Goal: Task Accomplishment & Management: Complete application form

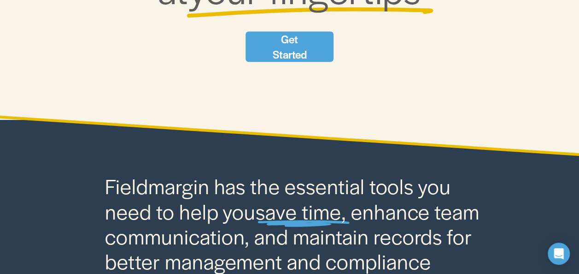
scroll to position [213, 0]
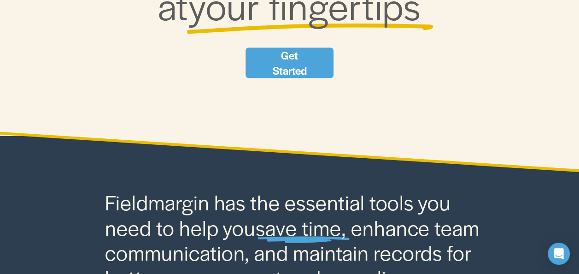
click at [311, 65] on link "Get Started" at bounding box center [290, 62] width 88 height 30
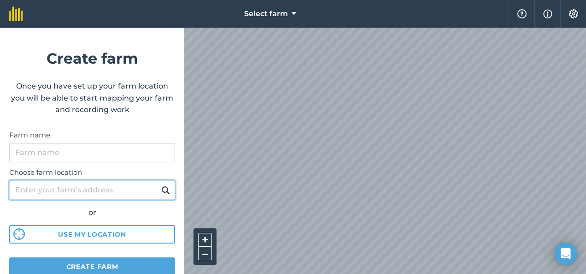
click at [79, 191] on input "Choose farm location" at bounding box center [92, 189] width 166 height 19
type input "[GEOGRAPHIC_DATA], [GEOGRAPHIC_DATA]"
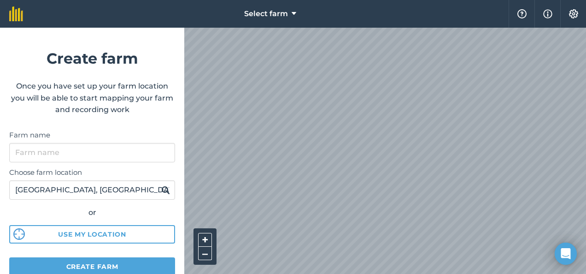
click at [161, 187] on img at bounding box center [165, 189] width 9 height 11
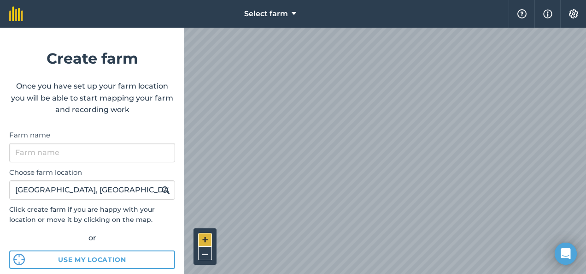
click at [207, 236] on button "+" at bounding box center [205, 240] width 14 height 14
click at [204, 237] on button "+" at bounding box center [205, 240] width 14 height 14
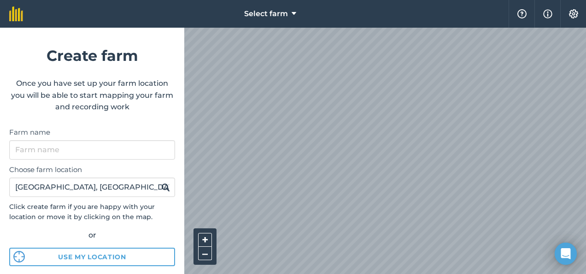
scroll to position [2, 0]
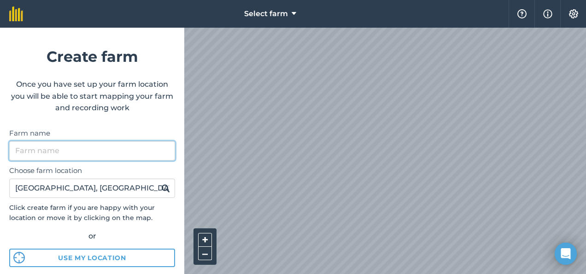
click at [76, 150] on input "Farm name" at bounding box center [92, 150] width 166 height 19
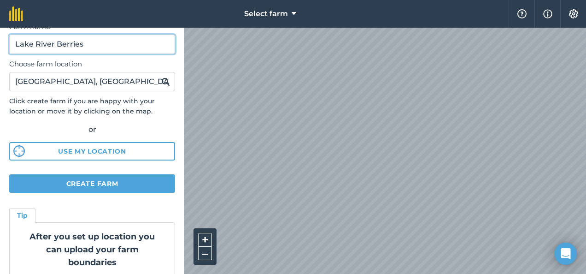
scroll to position [112, 0]
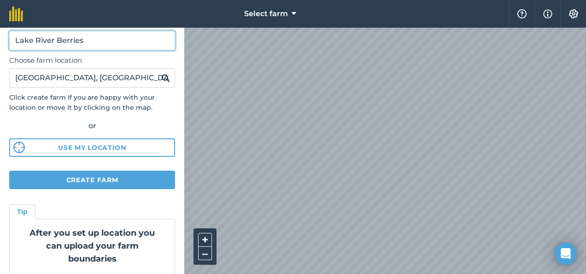
type input "Lake River Berries"
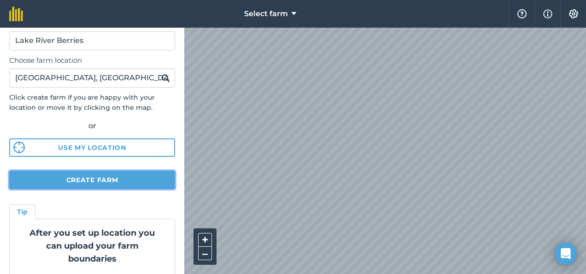
click at [91, 177] on button "Create farm" at bounding box center [92, 179] width 166 height 18
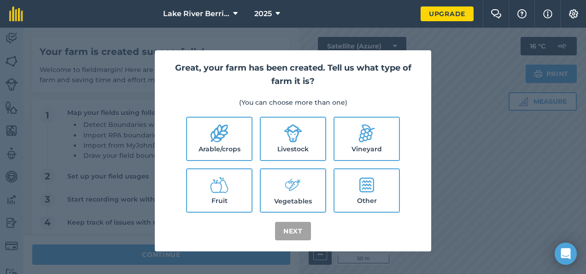
click at [225, 191] on icon at bounding box center [219, 185] width 18 height 18
checkbox input "true"
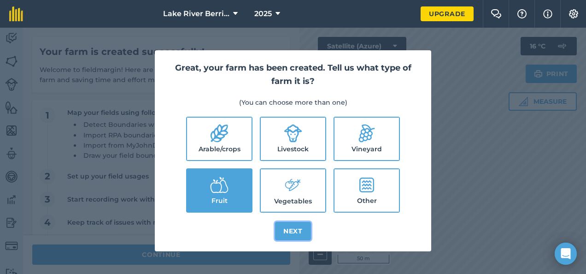
click at [291, 232] on button "Next" at bounding box center [293, 231] width 36 height 18
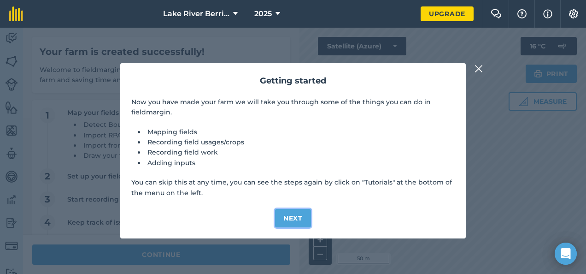
click at [295, 215] on button "Next" at bounding box center [293, 218] width 36 height 18
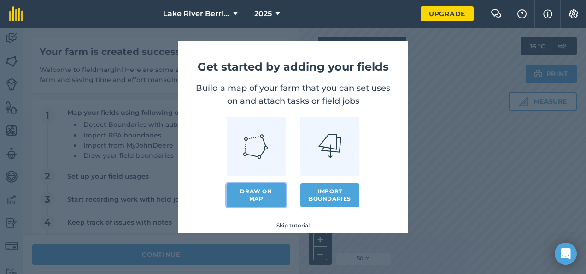
click at [264, 193] on link "Draw on map" at bounding box center [256, 195] width 59 height 24
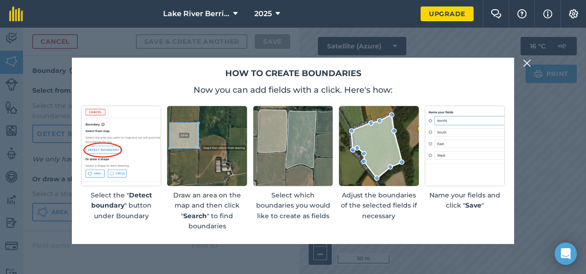
click at [526, 59] on img at bounding box center [527, 63] width 8 height 11
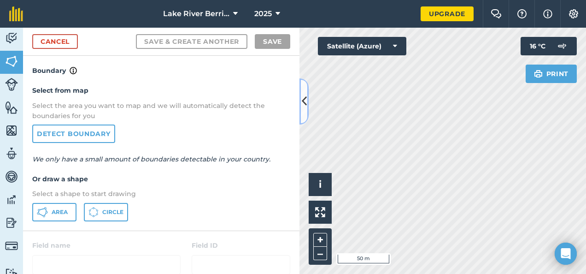
click at [304, 104] on icon at bounding box center [304, 101] width 5 height 16
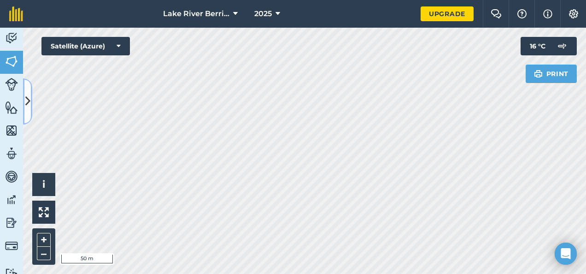
click at [26, 101] on icon at bounding box center [27, 101] width 5 height 16
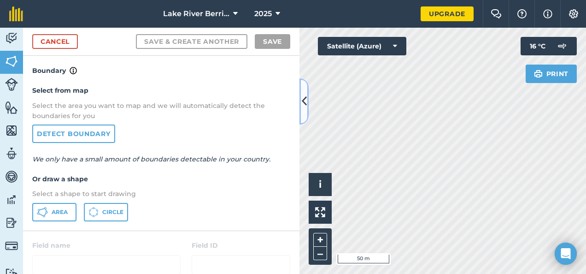
click at [303, 94] on icon at bounding box center [304, 101] width 5 height 16
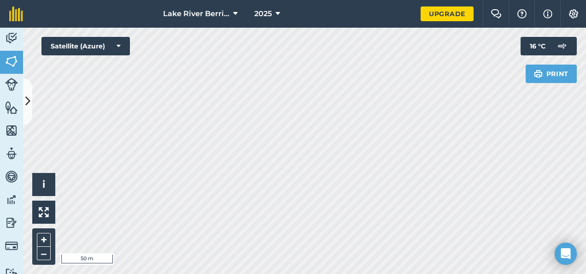
click at [250, 273] on html "Lake River Berries 2025 Upgrade Farm Chat Help Info Settings Map printing is no…" at bounding box center [293, 137] width 586 height 274
click at [203, 273] on html "Lake River Berries 2025 Upgrade Farm Chat Help Info Settings Map printing is no…" at bounding box center [293, 137] width 586 height 274
click at [12, 58] on img at bounding box center [11, 61] width 13 height 14
click at [532, 98] on button "Measure" at bounding box center [543, 101] width 68 height 18
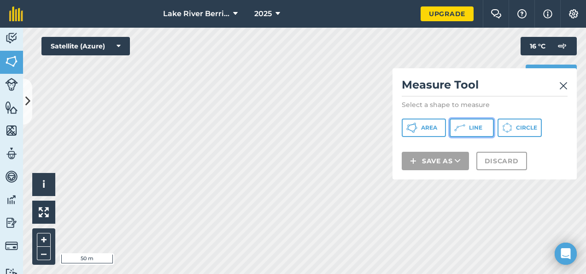
click at [459, 126] on icon at bounding box center [461, 126] width 5 height 2
click at [561, 85] on img at bounding box center [563, 85] width 8 height 11
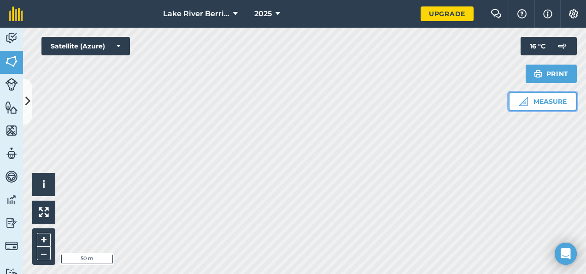
click at [540, 98] on button "Measure" at bounding box center [543, 101] width 68 height 18
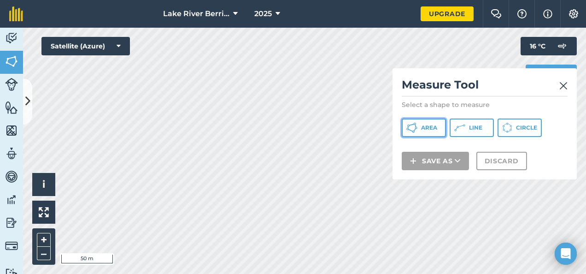
click at [422, 123] on button "Area" at bounding box center [424, 127] width 44 height 18
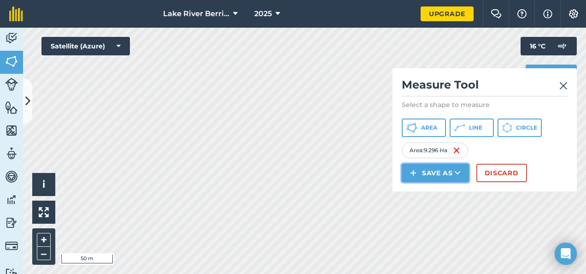
click at [433, 168] on button "Save as" at bounding box center [435, 173] width 67 height 18
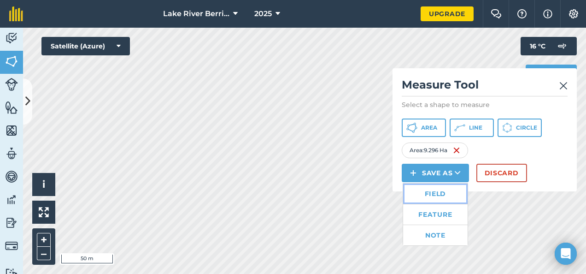
click at [441, 191] on link "Field" at bounding box center [435, 193] width 65 height 20
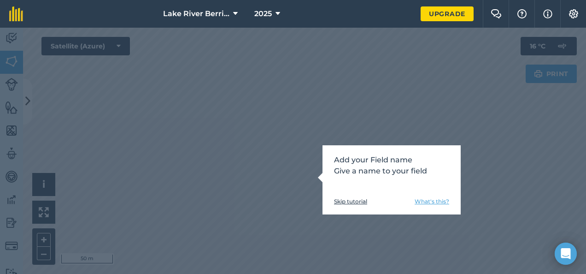
click at [421, 200] on link "What's this?" at bounding box center [432, 201] width 35 height 7
click at [360, 199] on link "Skip tutorial" at bounding box center [350, 201] width 33 height 7
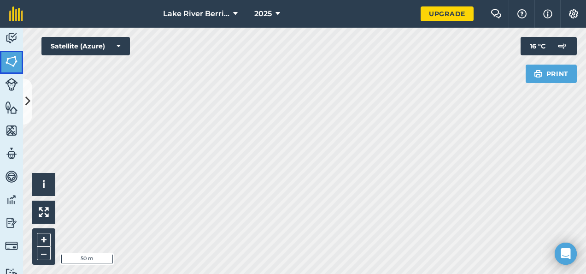
click at [11, 61] on img at bounding box center [11, 61] width 13 height 14
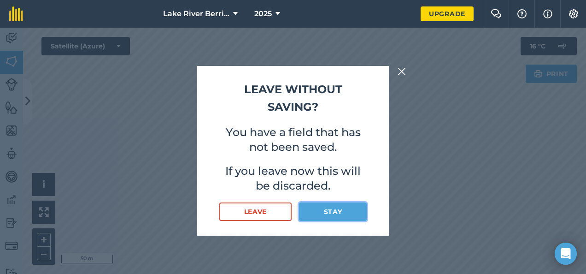
click at [335, 211] on button "Stay" at bounding box center [333, 211] width 68 height 18
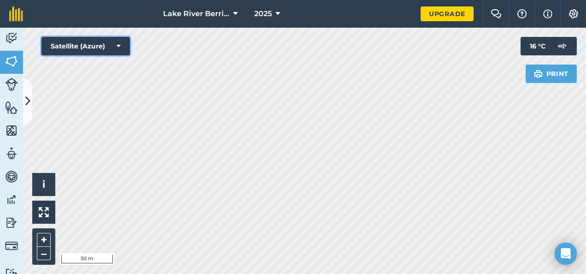
click at [118, 43] on icon at bounding box center [119, 45] width 4 height 9
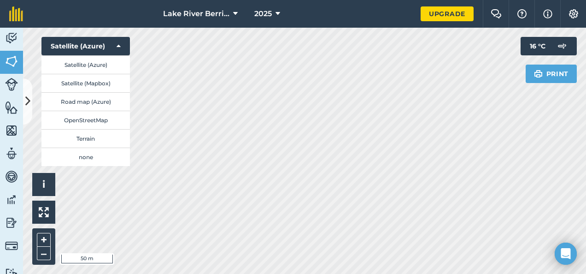
click at [111, 20] on nav "Lake River Berries 2025" at bounding box center [226, 14] width 388 height 28
click at [92, 44] on button "Satellite (Azure)" at bounding box center [85, 46] width 88 height 18
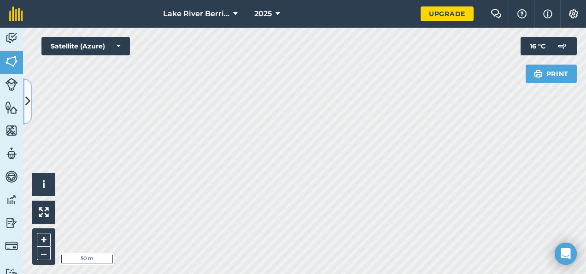
click at [26, 100] on icon at bounding box center [27, 101] width 5 height 16
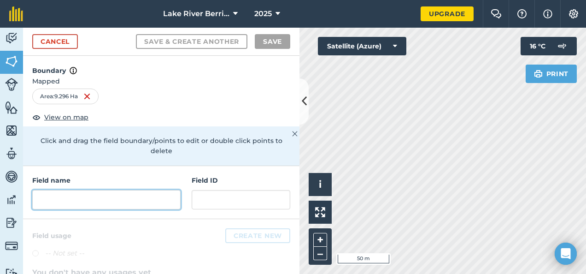
click at [60, 196] on input "text" at bounding box center [106, 199] width 148 height 19
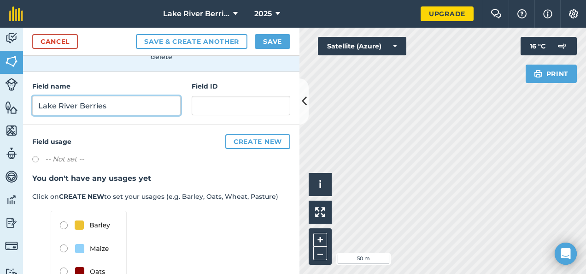
scroll to position [99, 0]
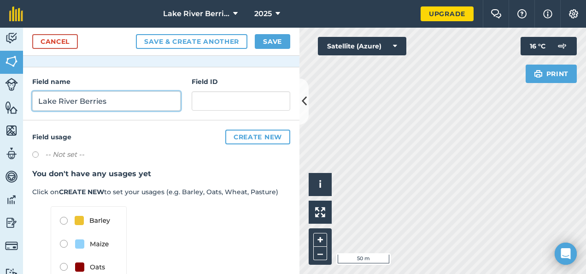
type input "Lake River Berries"
click at [53, 152] on label "-- Not set --" at bounding box center [64, 154] width 39 height 11
radio input "true"
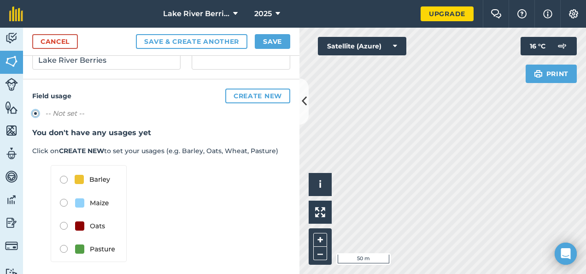
scroll to position [144, 0]
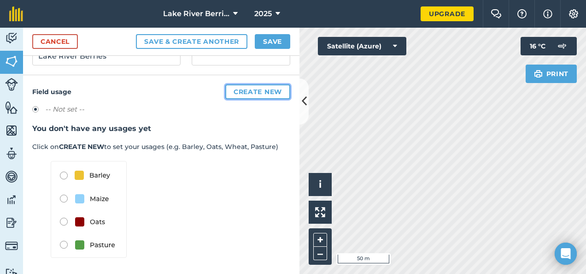
click at [238, 91] on button "Create new" at bounding box center [257, 91] width 65 height 15
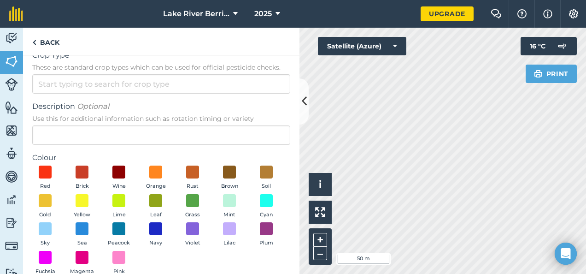
scroll to position [14, 0]
